Goal: Book appointment/travel/reservation

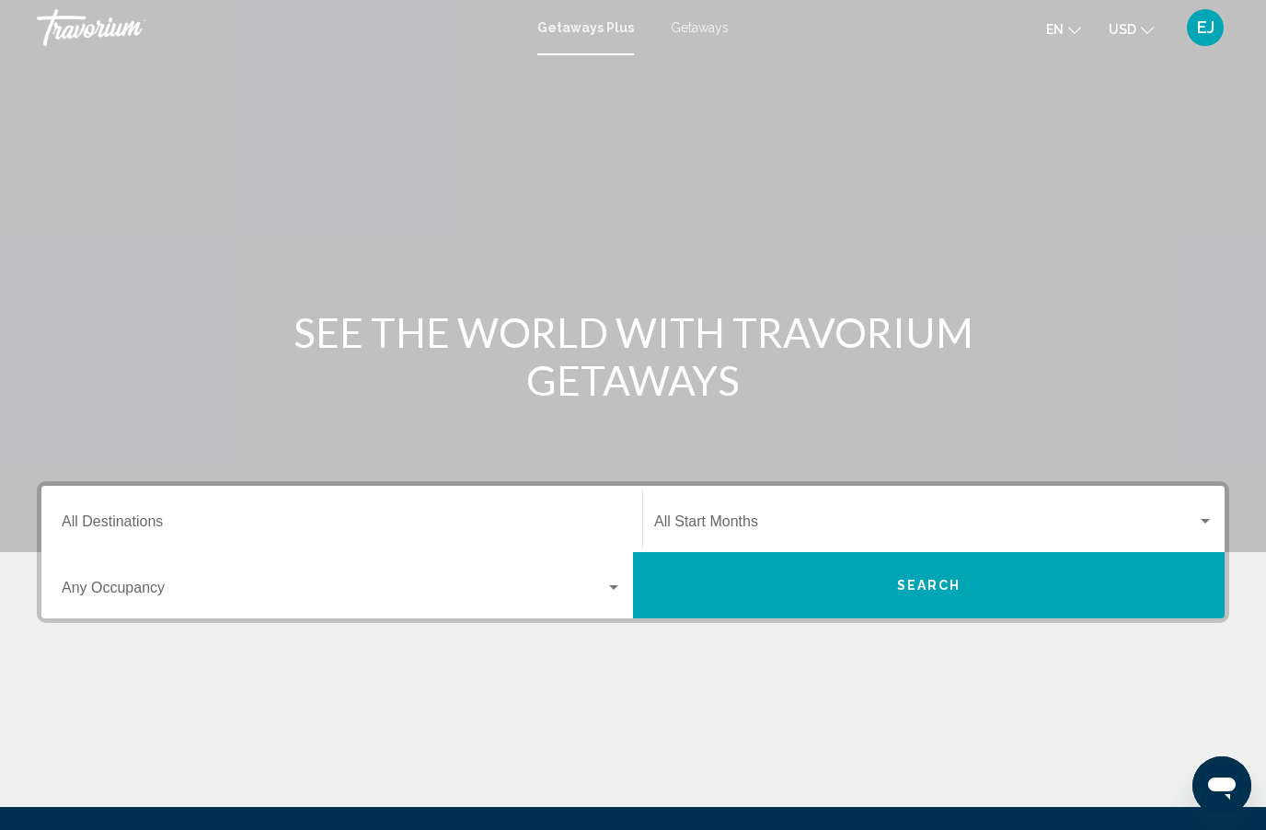
click at [151, 517] on input "Destination All Destinations" at bounding box center [342, 525] width 560 height 17
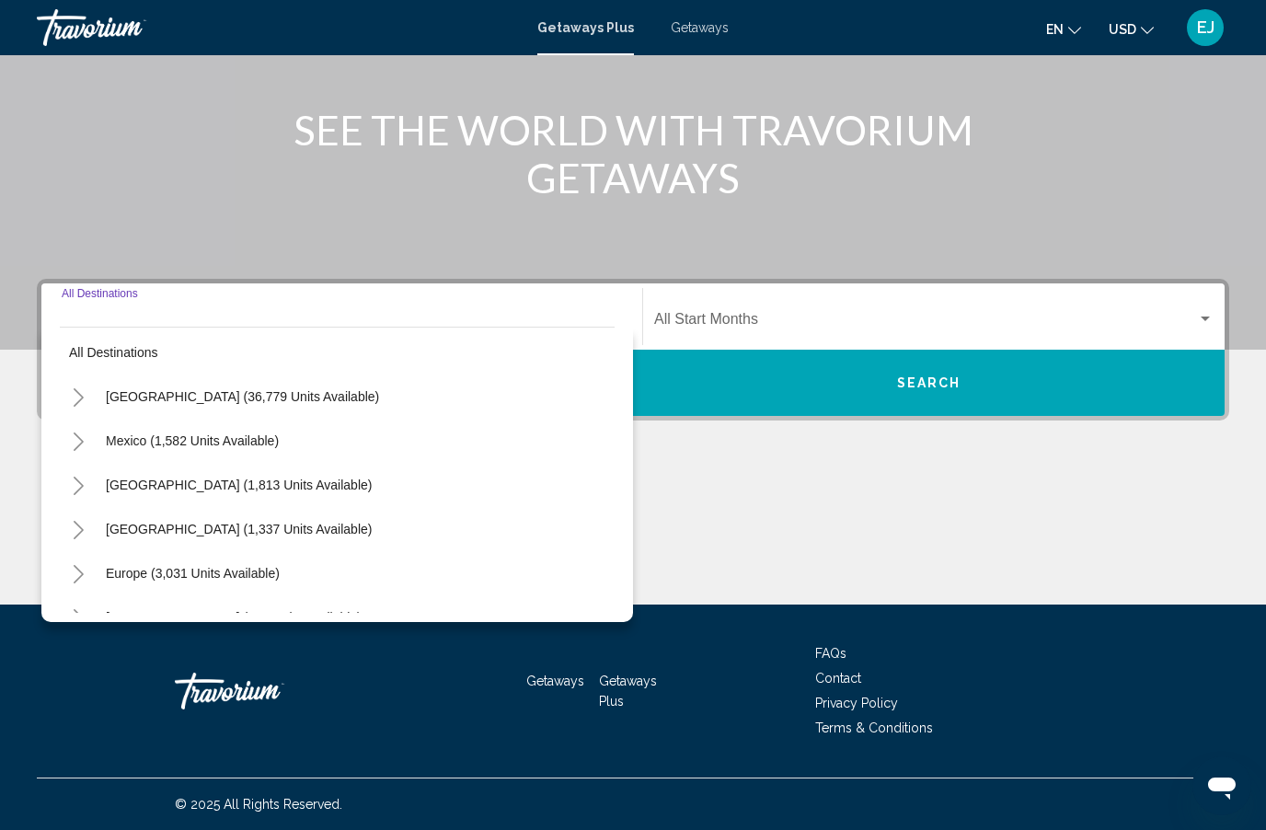
scroll to position [1, 0]
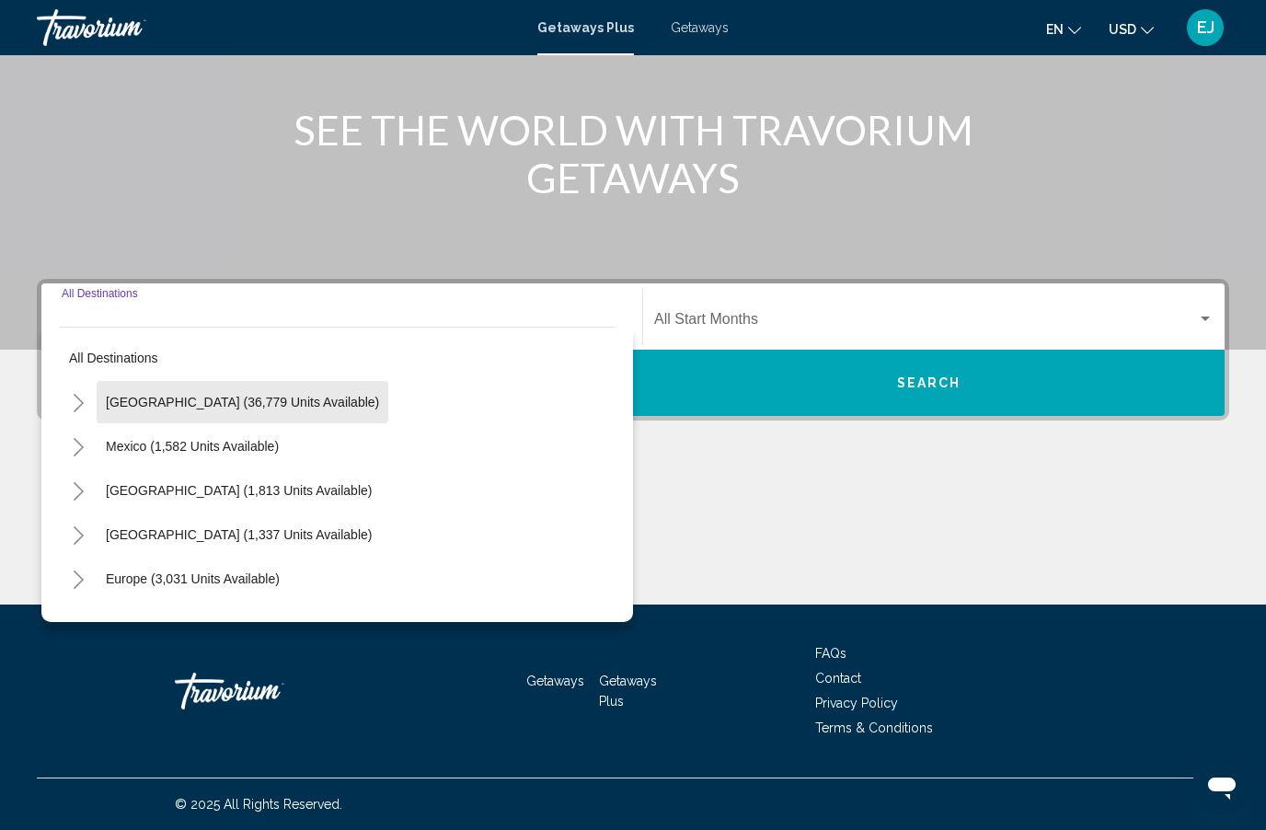
click at [305, 410] on button "[GEOGRAPHIC_DATA] (36,779 units available)" at bounding box center [243, 402] width 292 height 42
type input "**********"
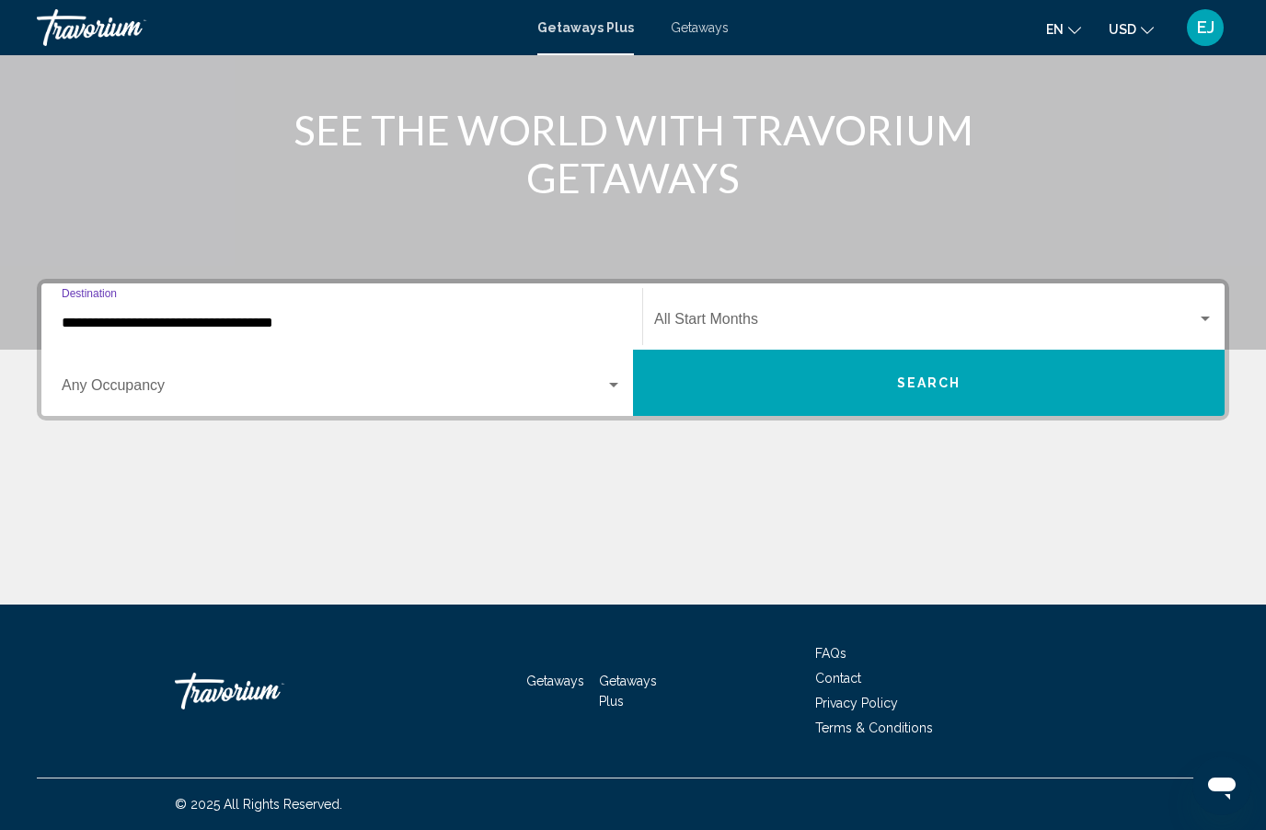
click at [853, 304] on div "Start Month All Start Months" at bounding box center [933, 317] width 559 height 58
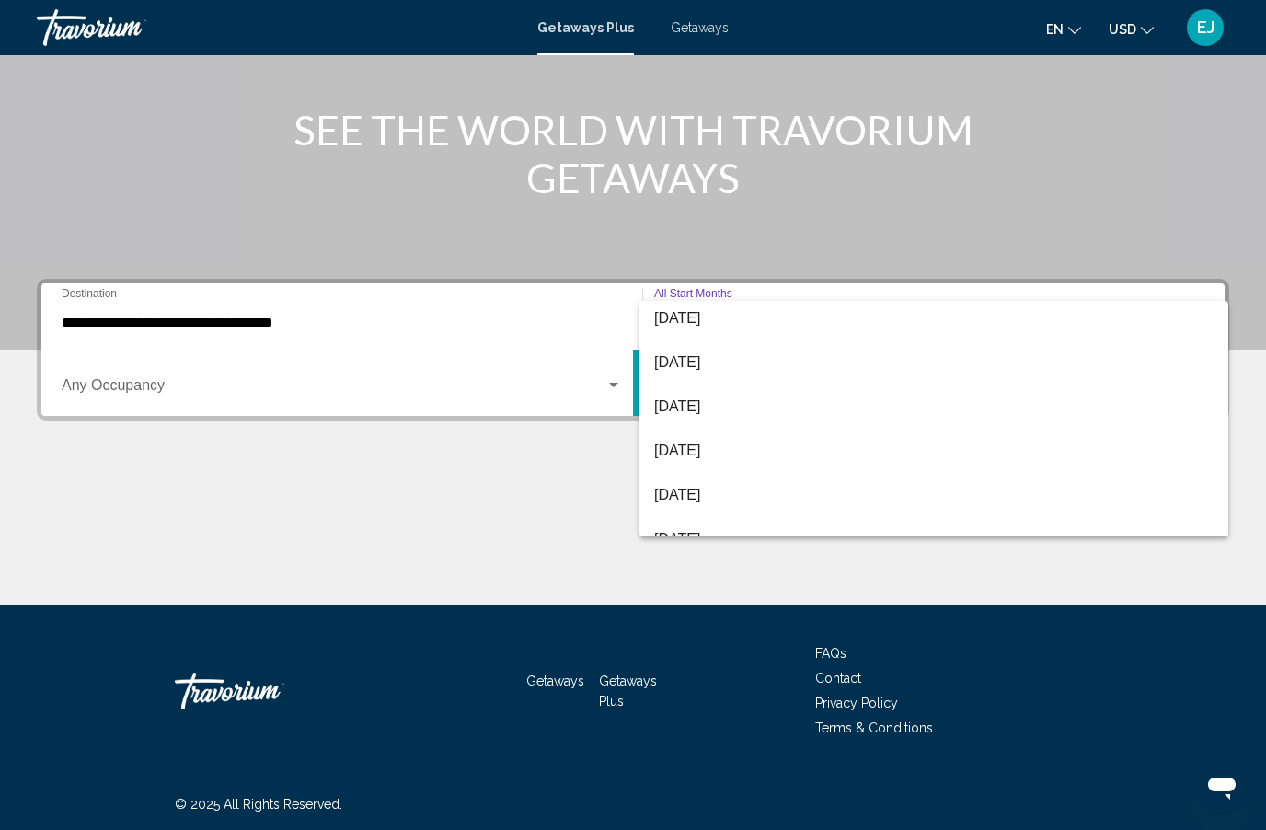
scroll to position [183, 0]
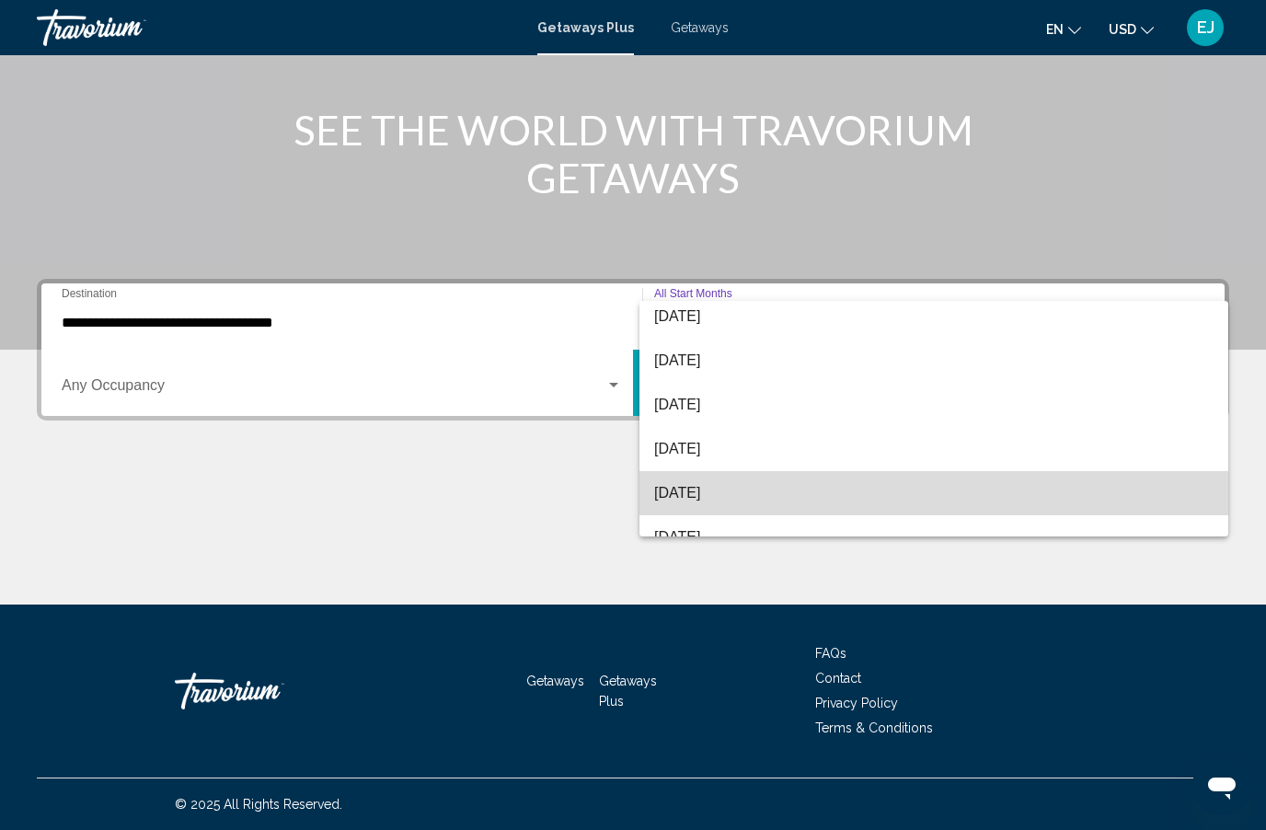
click at [712, 494] on span "[DATE]" at bounding box center [933, 493] width 559 height 44
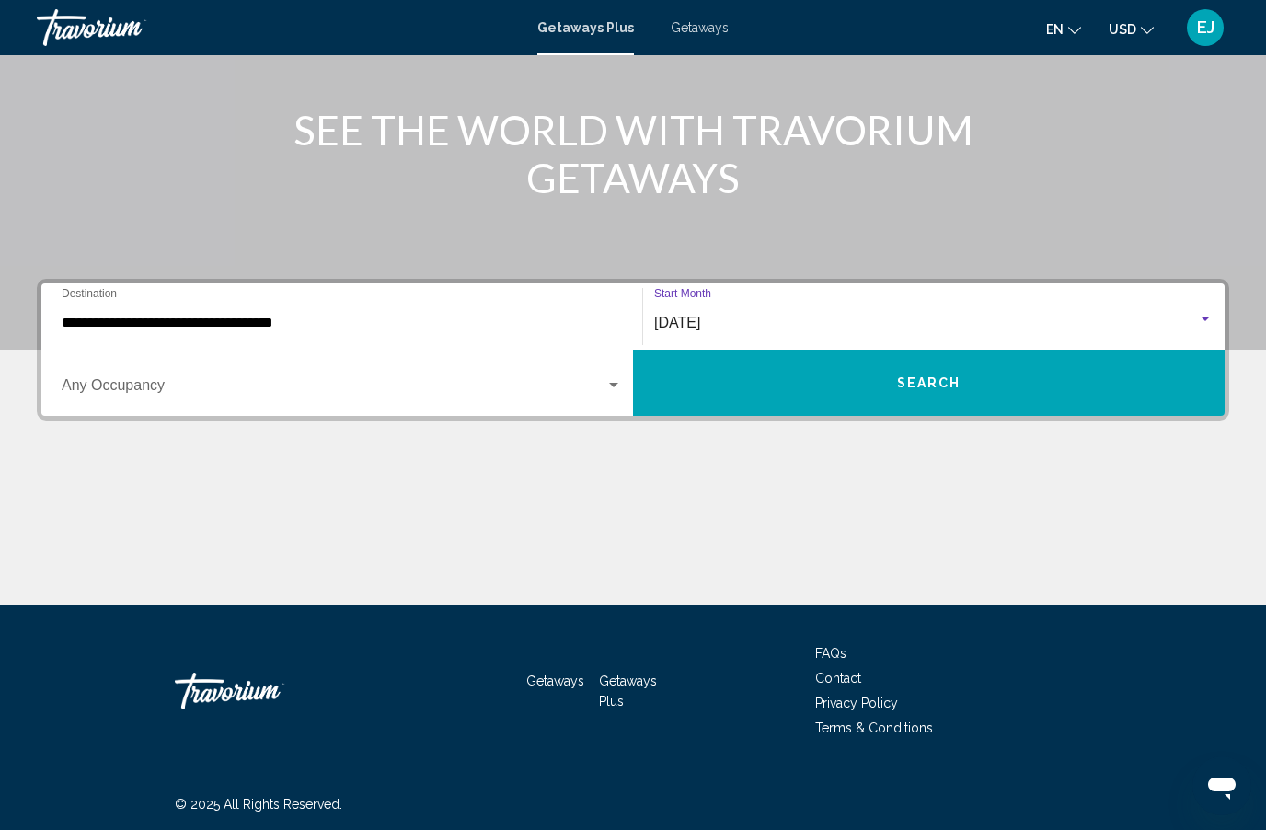
click at [334, 384] on span "Search widget" at bounding box center [334, 389] width 544 height 17
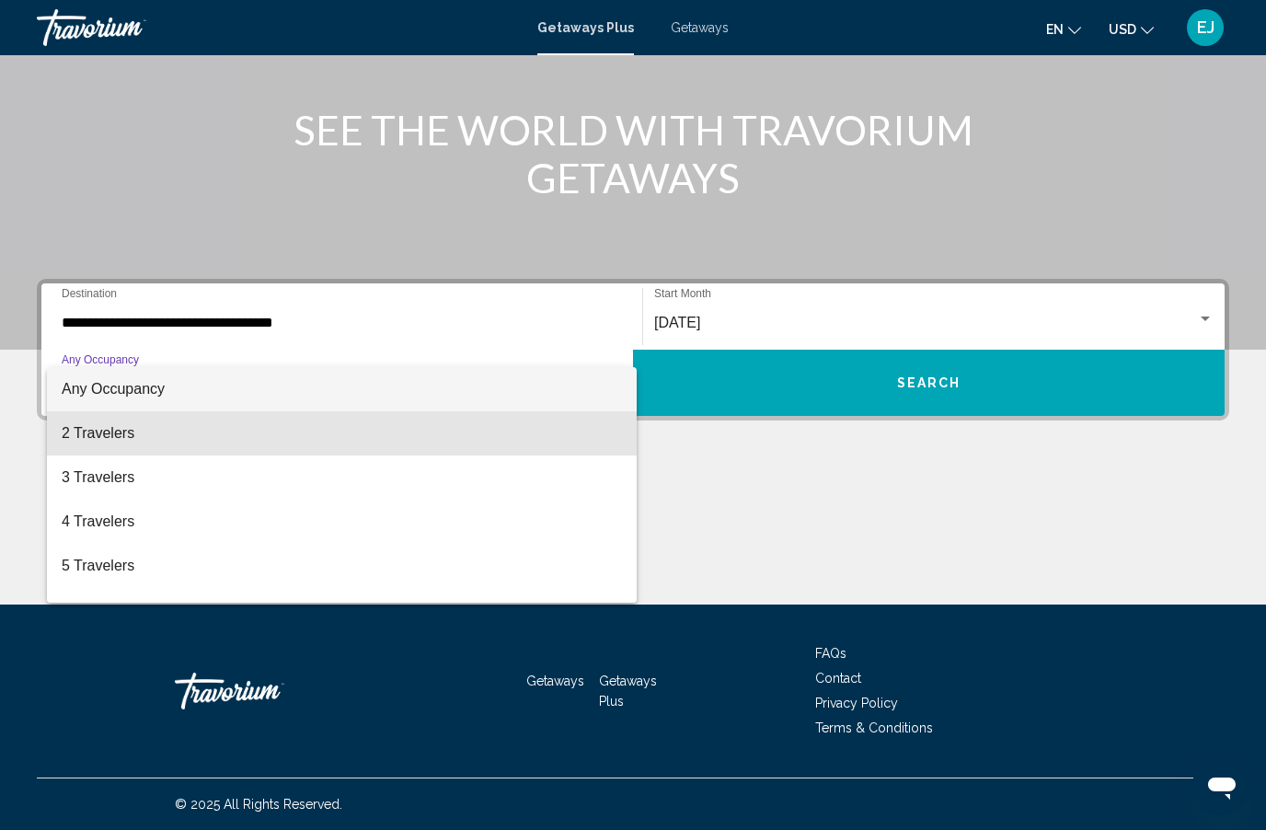
click at [139, 436] on span "2 Travelers" at bounding box center [342, 433] width 560 height 44
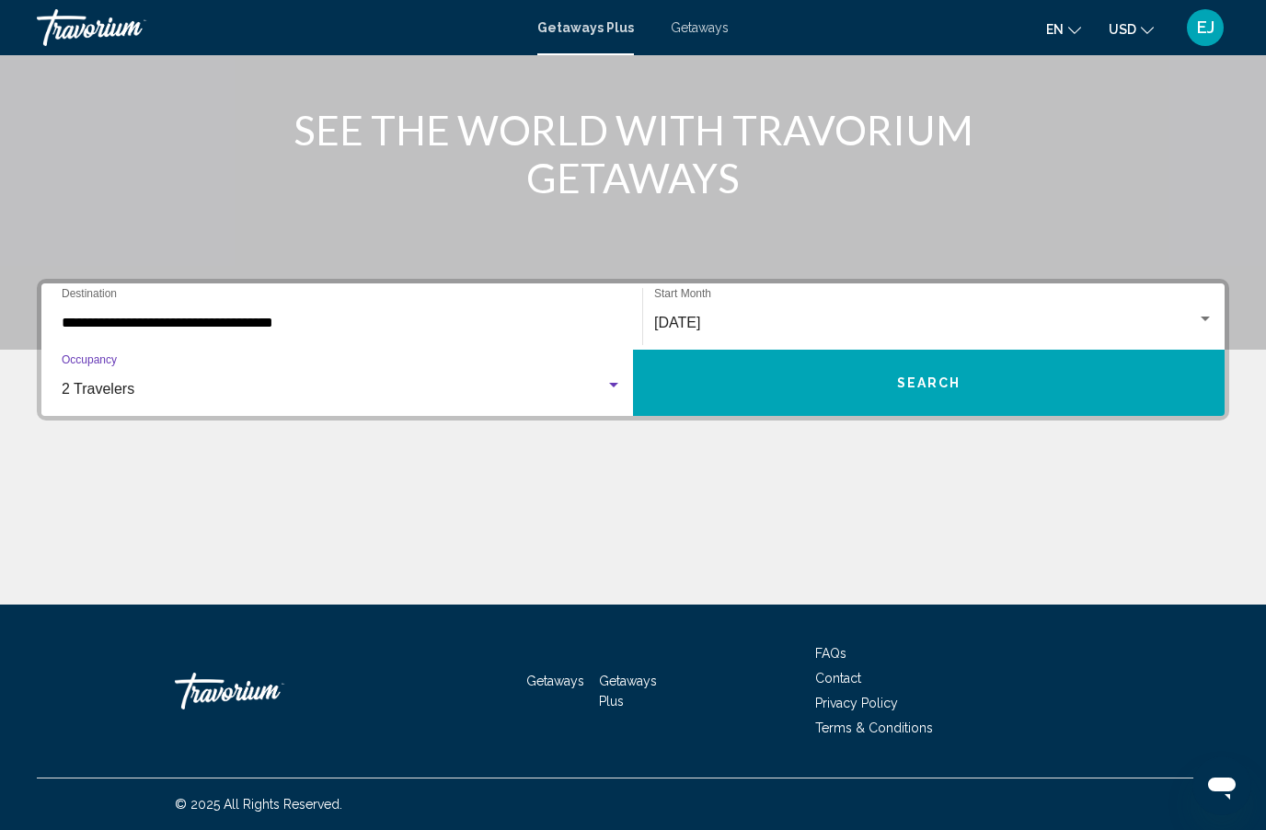
click at [856, 382] on button "Search" at bounding box center [928, 382] width 591 height 66
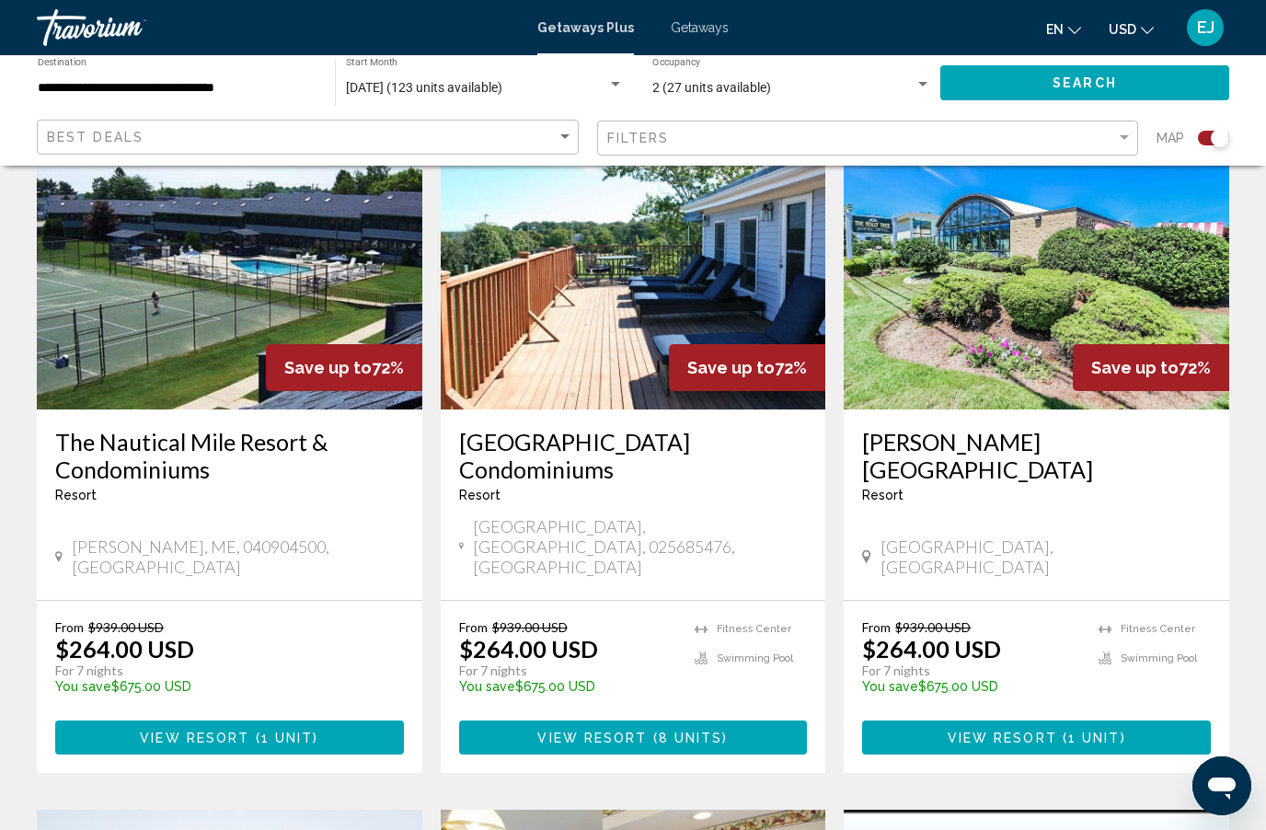
scroll to position [681, 0]
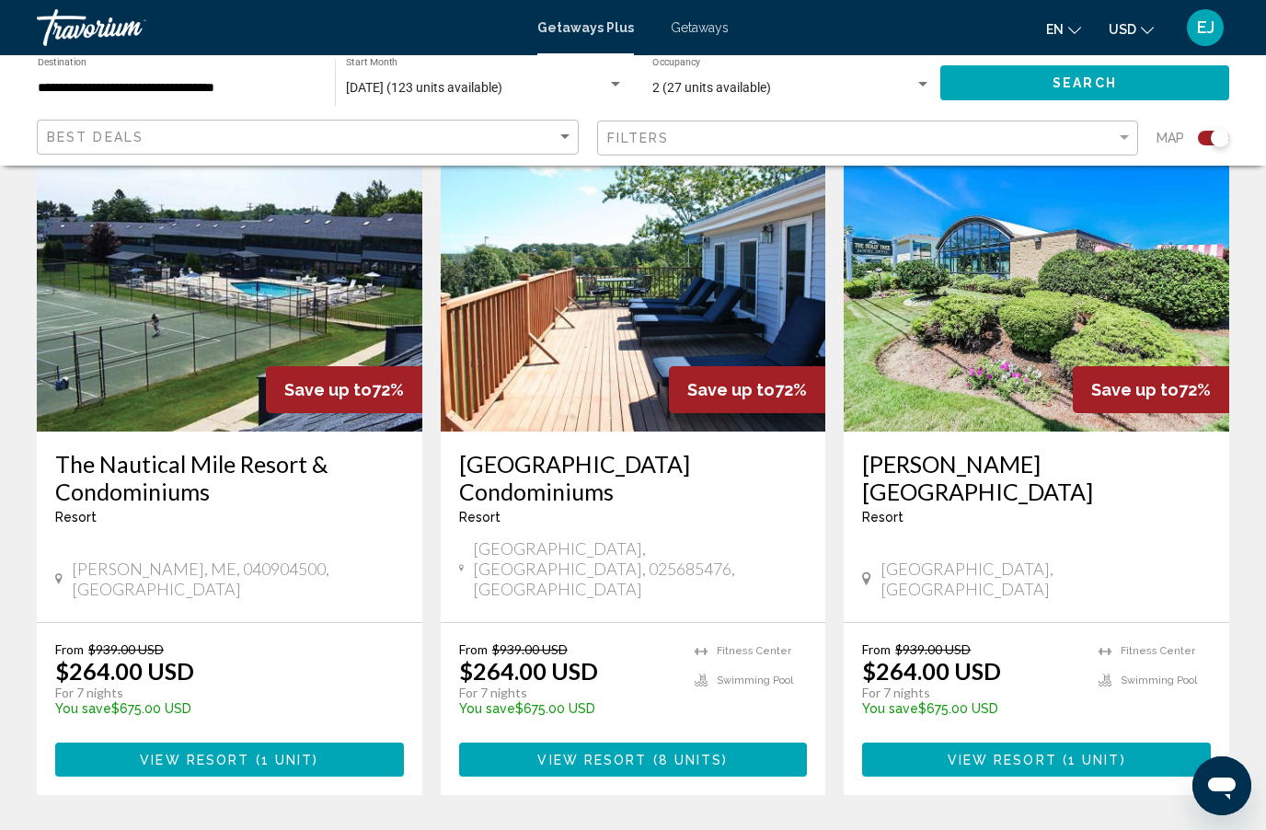
click at [160, 464] on h3 "The Nautical Mile Resort & Condominiums" at bounding box center [229, 477] width 349 height 55
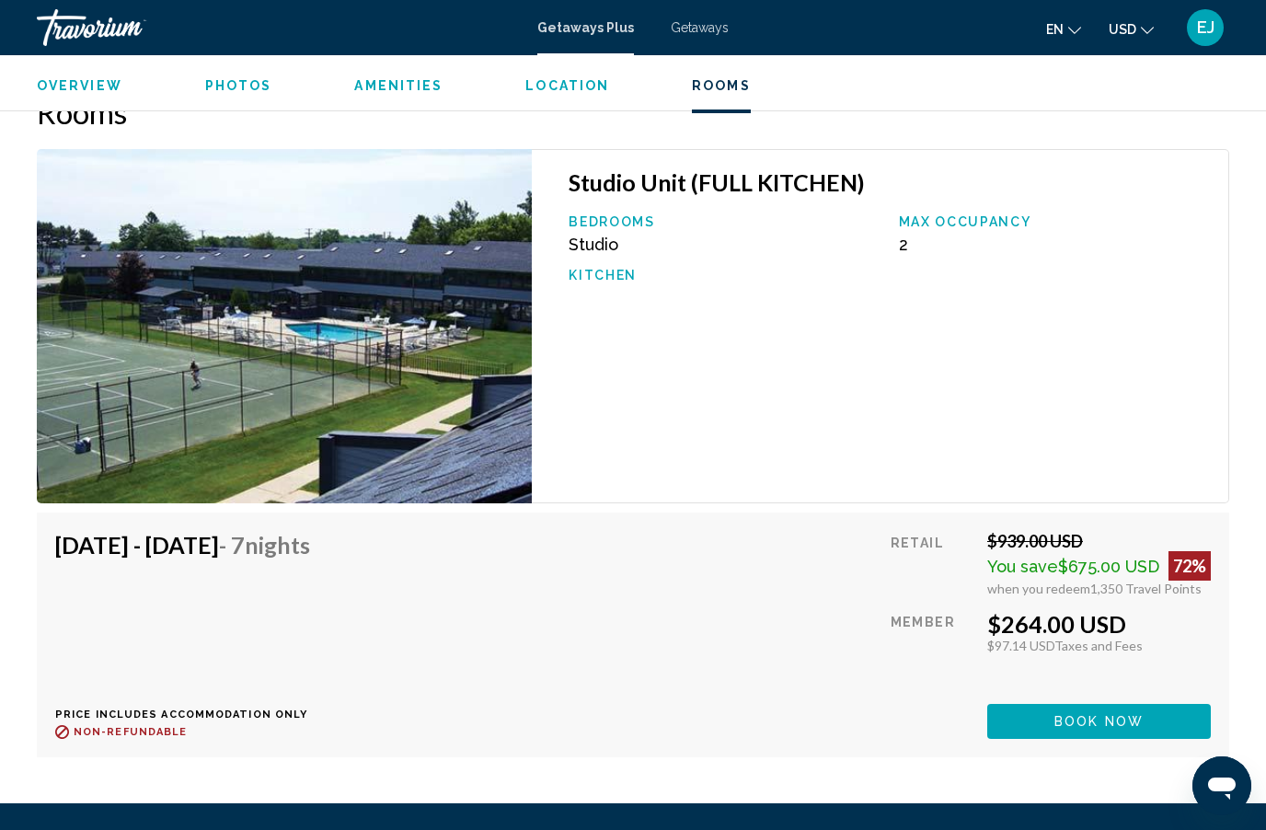
scroll to position [3034, 0]
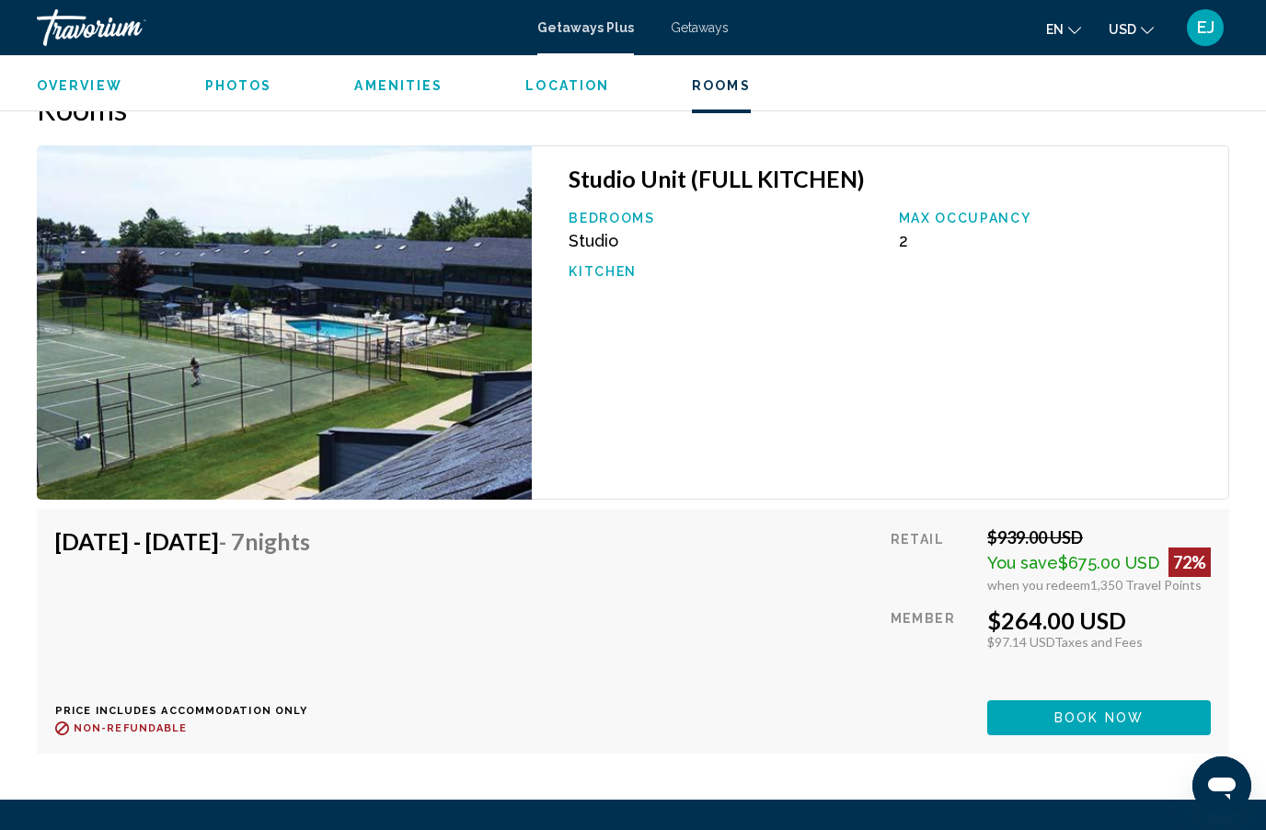
click at [1124, 724] on span "Book now" at bounding box center [1098, 718] width 89 height 15
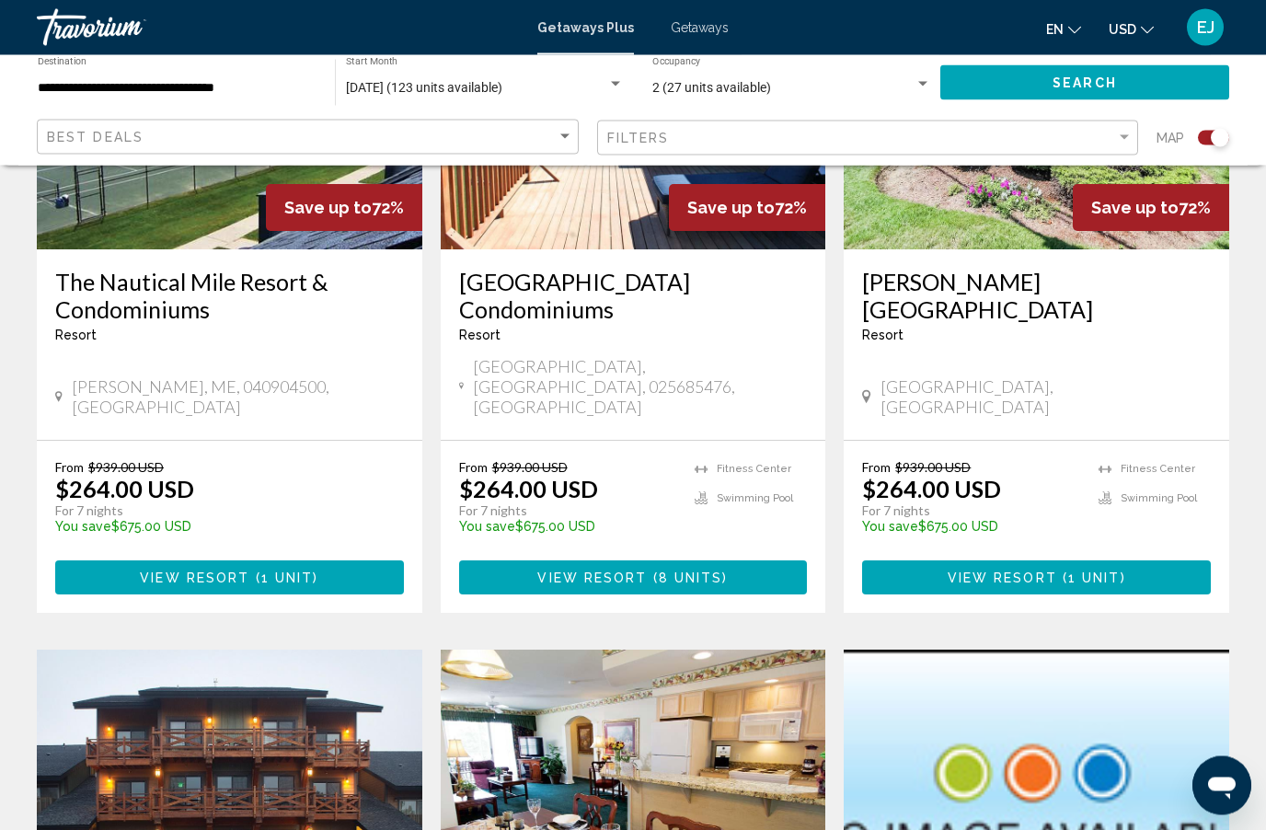
scroll to position [856, 0]
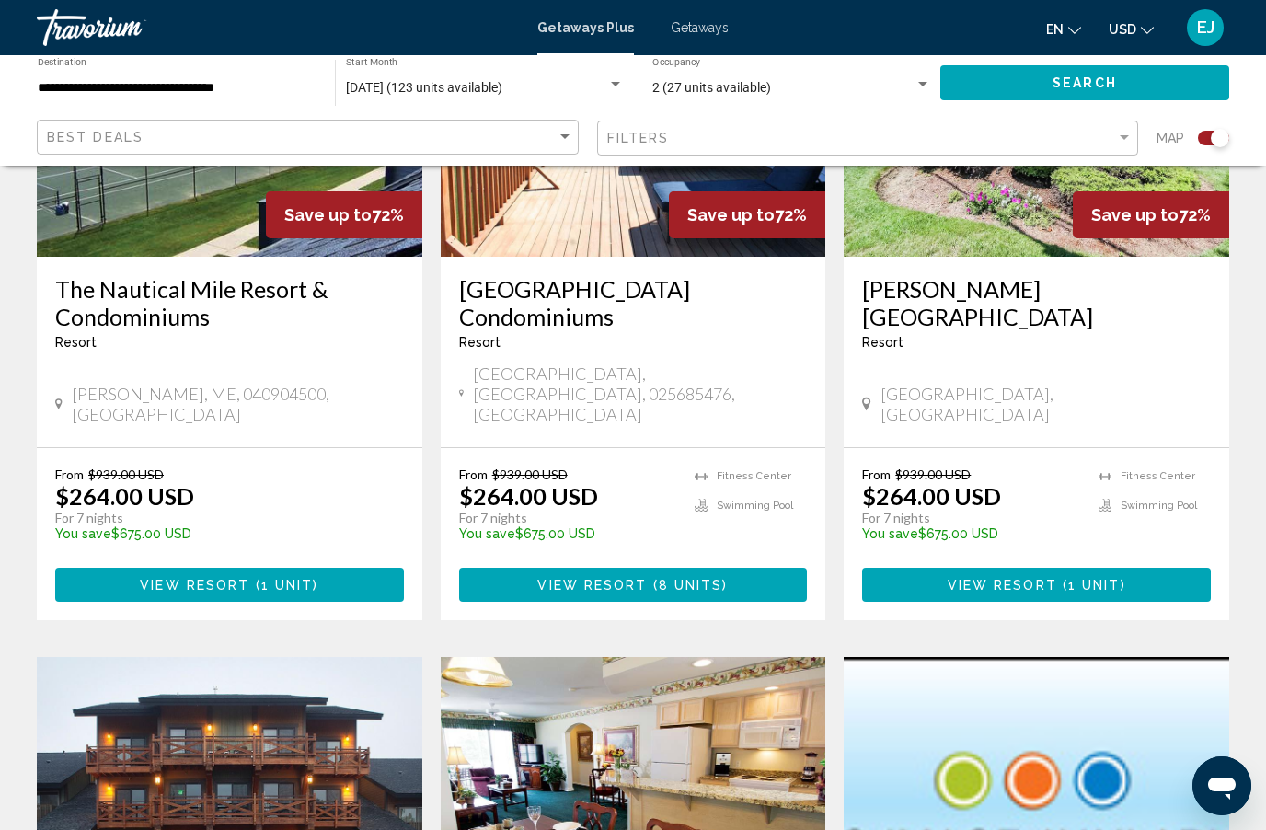
click at [640, 296] on h3 "[GEOGRAPHIC_DATA] Condominiums" at bounding box center [633, 302] width 349 height 55
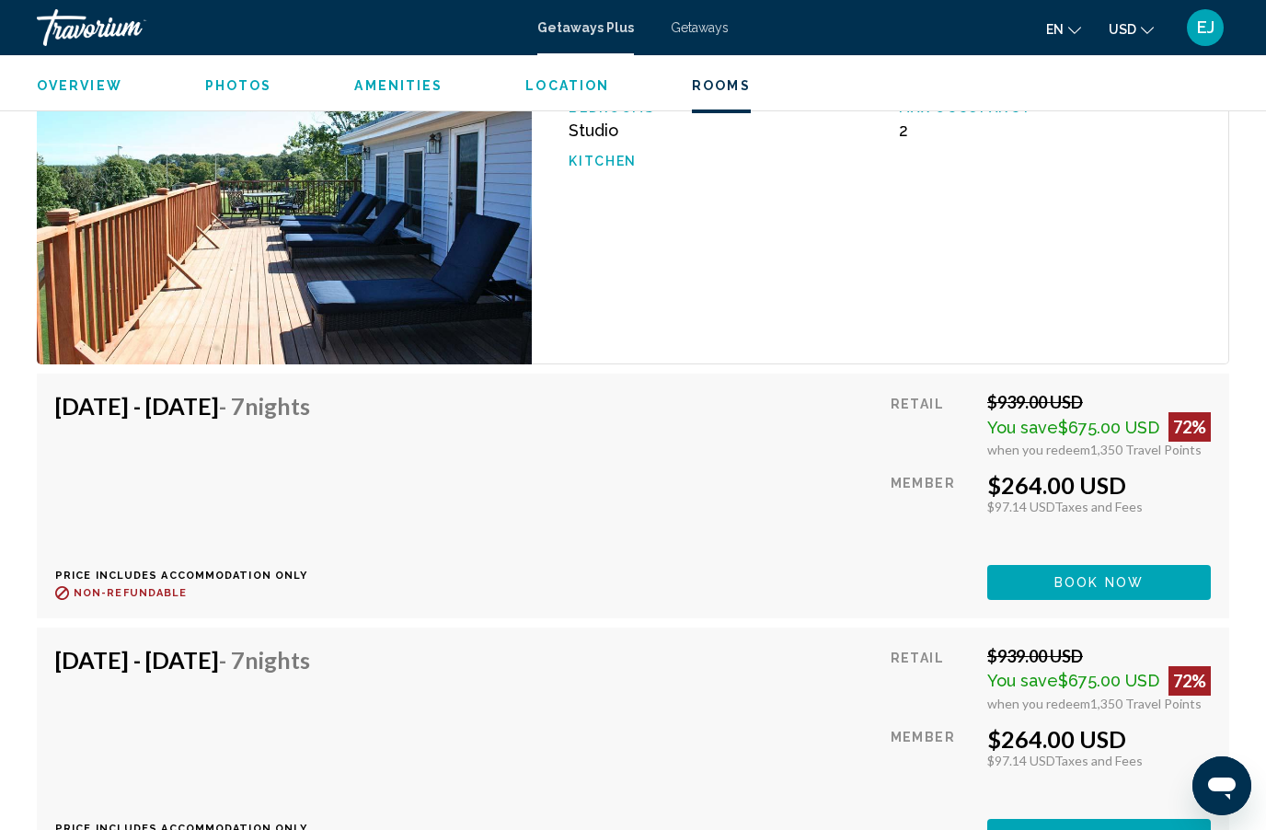
scroll to position [3390, 0]
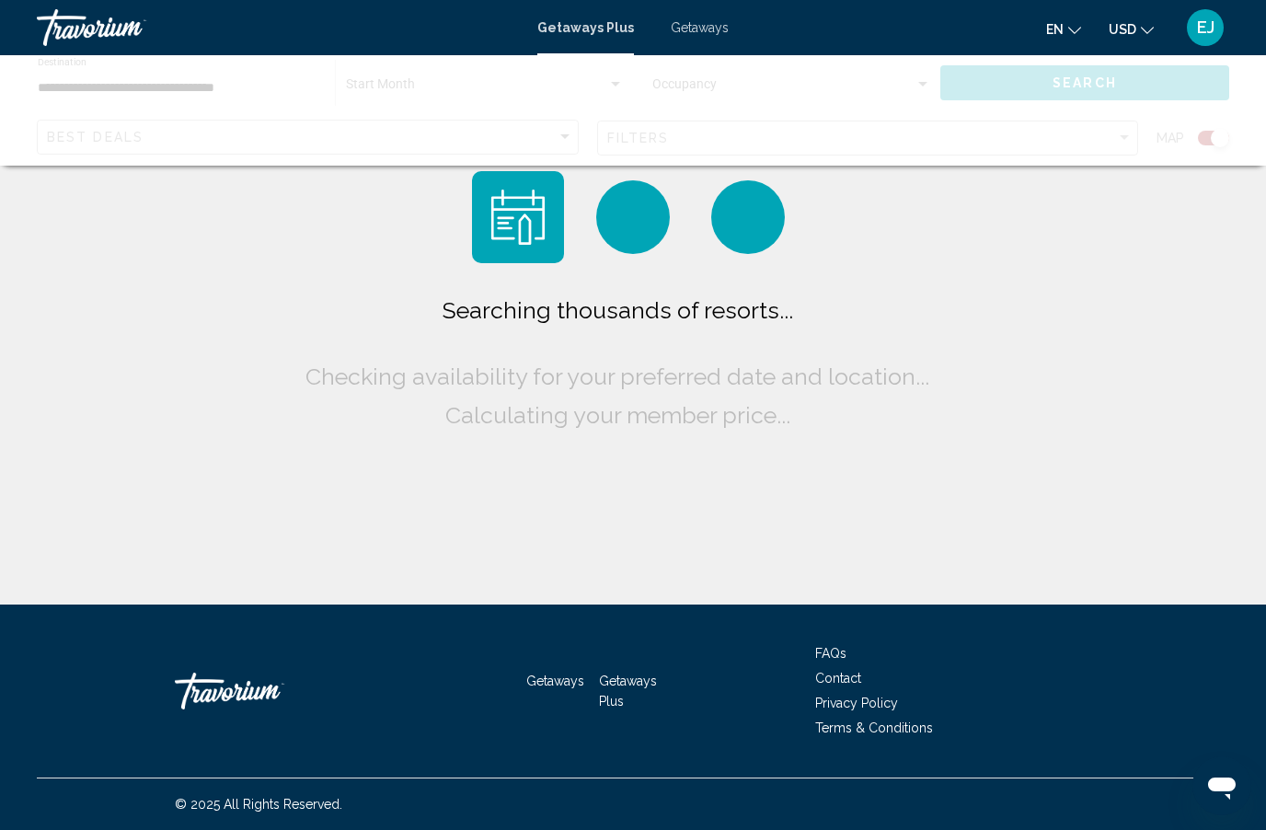
scroll to position [80, 0]
